Goal: Task Accomplishment & Management: Use online tool/utility

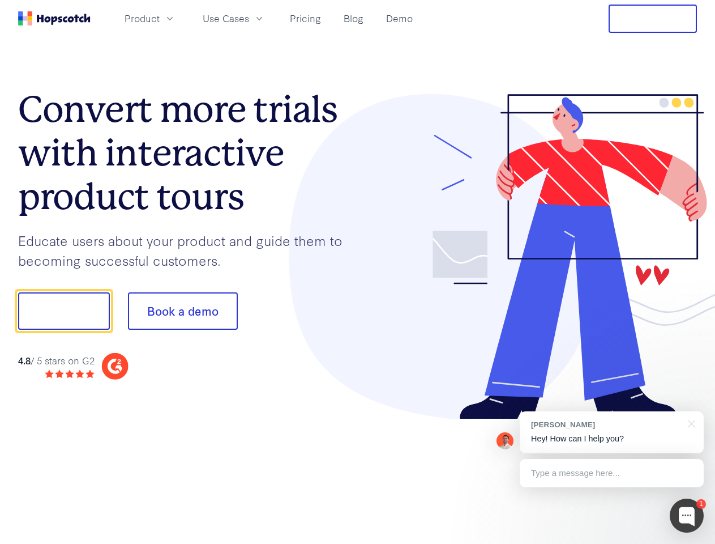
click at [358, 272] on div at bounding box center [528, 257] width 340 height 326
click at [160, 18] on span "Product" at bounding box center [142, 18] width 35 height 14
click at [249, 18] on span "Use Cases" at bounding box center [226, 18] width 46 height 14
click at [653, 19] on button "Free Trial" at bounding box center [653, 19] width 88 height 28
click at [63, 311] on button "Show me!" at bounding box center [64, 310] width 92 height 37
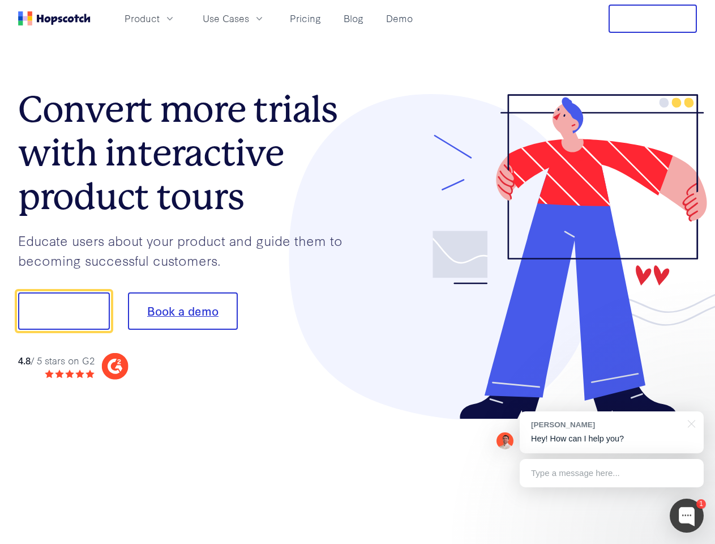
click at [182, 311] on button "Book a demo" at bounding box center [183, 310] width 110 height 37
click at [687, 515] on div at bounding box center [687, 515] width 34 height 34
click at [612, 432] on div "[PERSON_NAME] Hey! How can I help you?" at bounding box center [612, 432] width 184 height 42
click at [690, 422] on div at bounding box center [597, 310] width 212 height 378
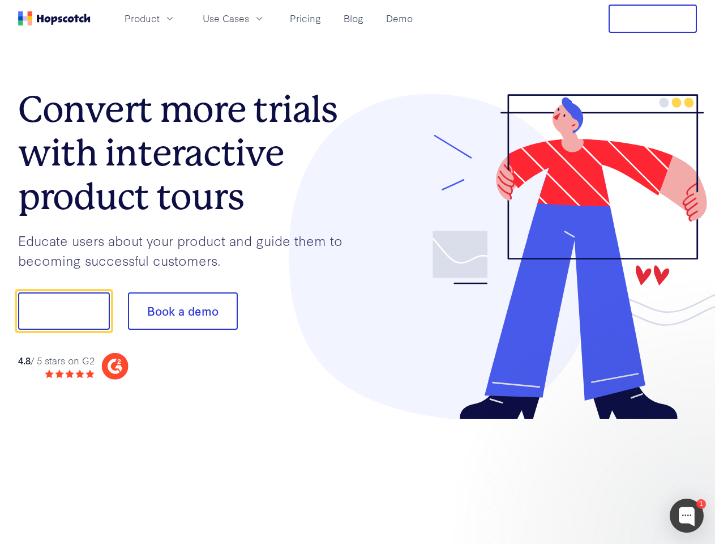
click at [612, 473] on div at bounding box center [597, 385] width 212 height 226
